Goal: Find specific page/section: Find specific page/section

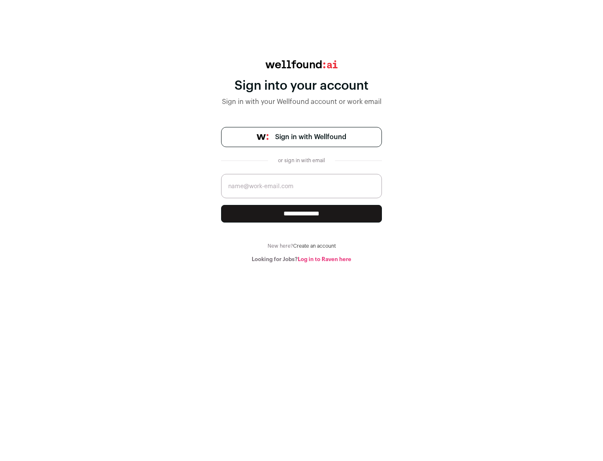
click at [310, 137] on span "Sign in with Wellfound" at bounding box center [310, 137] width 71 height 10
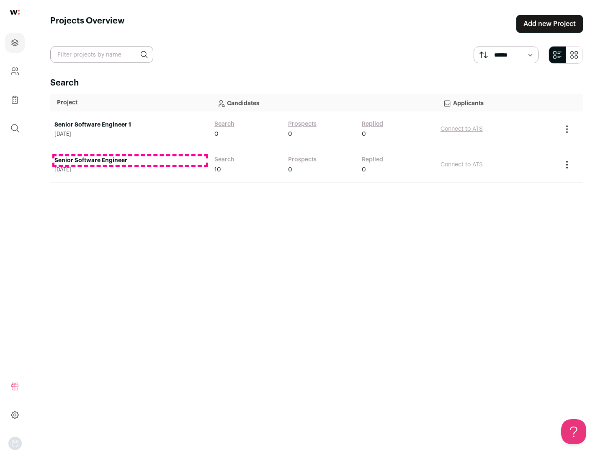
click at [130, 160] on link "Senior Software Engineer" at bounding box center [130, 160] width 152 height 8
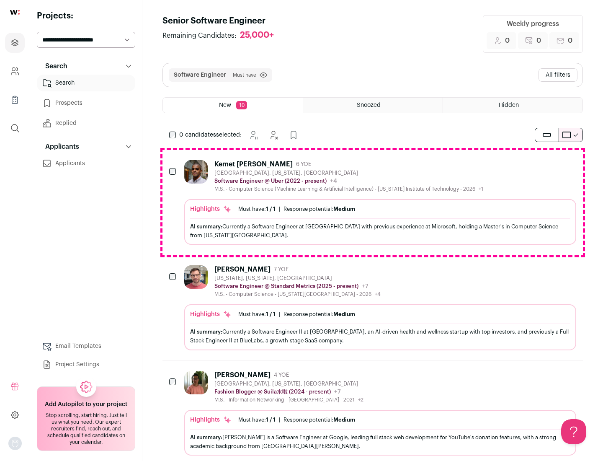
click at [373, 202] on div "Highlights Must have: 1 / 1 How many must haves have been fulfilled? | Response…" at bounding box center [380, 222] width 392 height 46
